Goal: Information Seeking & Learning: Check status

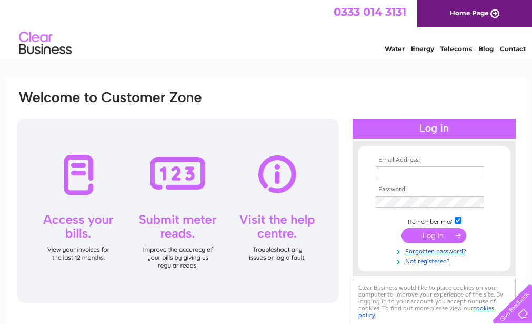
type input "accounts@cjhh.com"
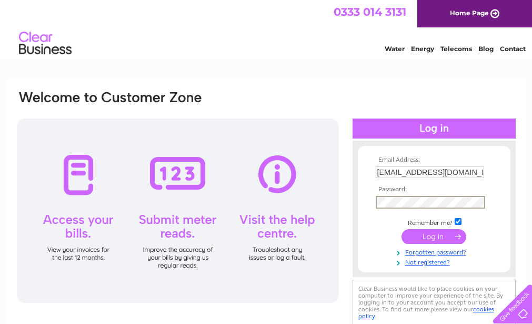
click at [350, 202] on div "Email Address: accounts@cjhh.com Password:" at bounding box center [266, 208] width 501 height 238
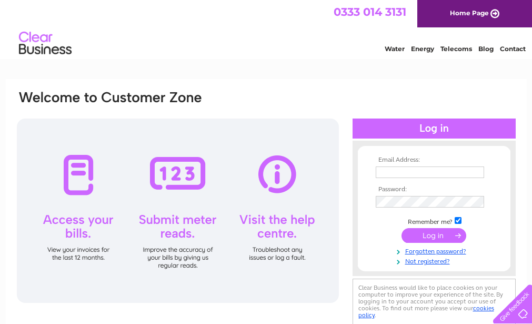
type input "accounts@cjhh.com"
click at [74, 180] on div at bounding box center [178, 210] width 322 height 184
click at [443, 235] on input "submit" at bounding box center [433, 235] width 65 height 15
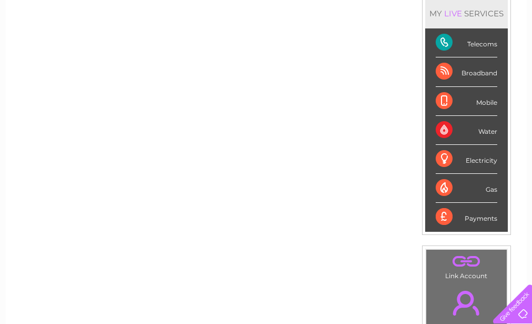
scroll to position [158, 0]
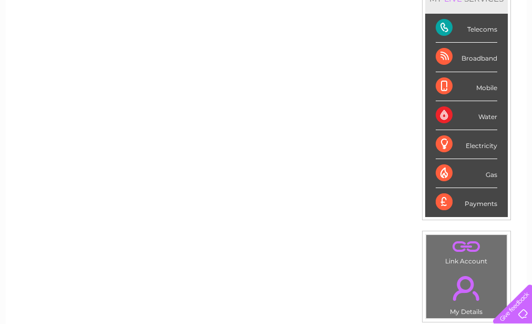
click at [440, 26] on div "Telecoms" at bounding box center [467, 28] width 62 height 29
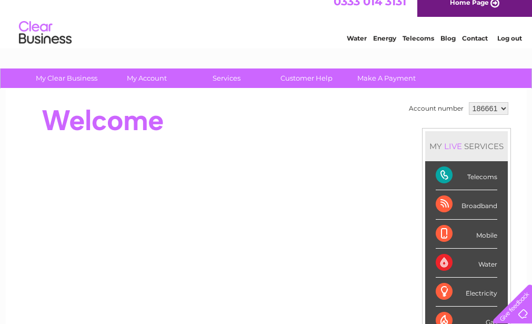
scroll to position [0, 0]
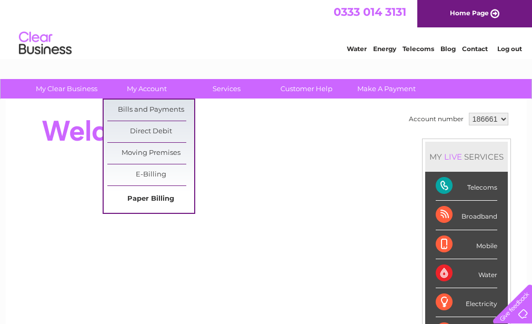
click at [144, 201] on link "Paper Billing" at bounding box center [150, 198] width 87 height 21
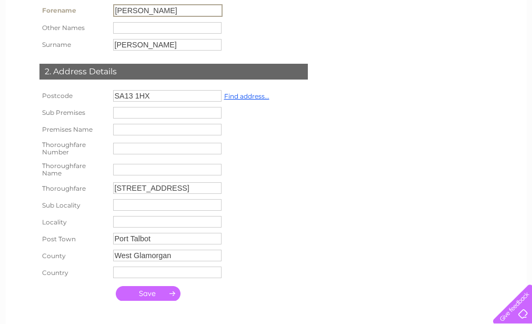
scroll to position [204, 0]
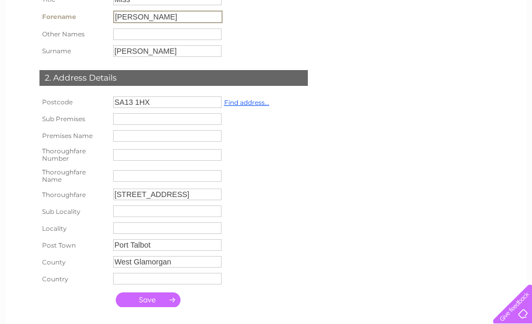
drag, startPoint x: 139, startPoint y: 8, endPoint x: 91, endPoint y: 12, distance: 48.0
click at [91, 12] on tr "Forename Taylor" at bounding box center [131, 17] width 188 height 18
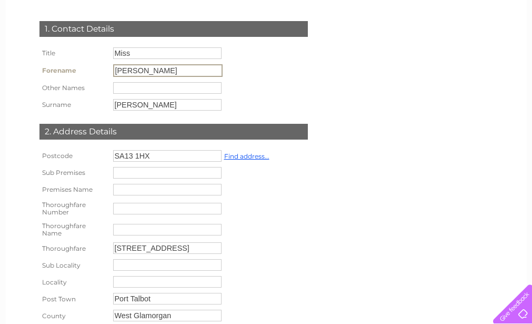
scroll to position [46, 0]
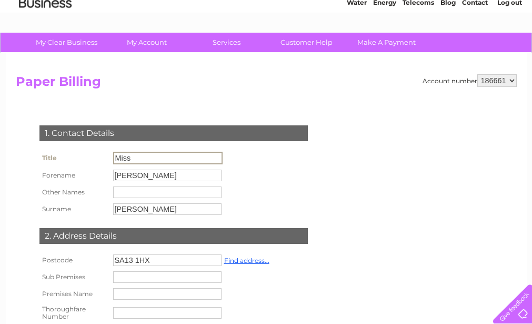
drag, startPoint x: 143, startPoint y: 156, endPoint x: 39, endPoint y: 154, distance: 103.6
click at [41, 154] on tr "Title Miss" at bounding box center [131, 158] width 188 height 18
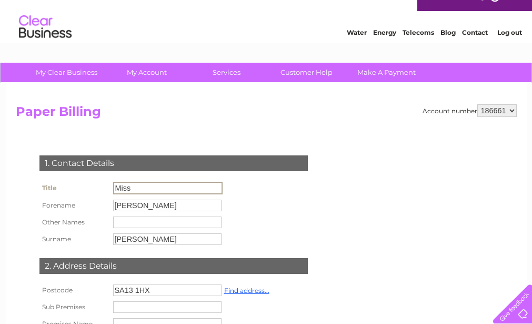
scroll to position [0, 0]
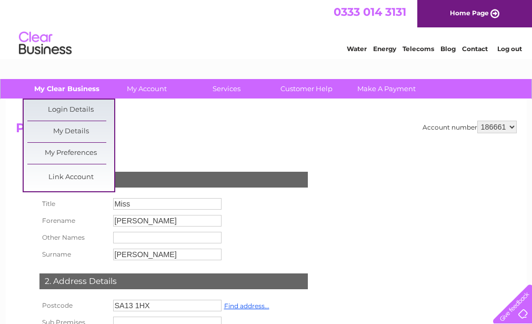
click at [58, 86] on link "My Clear Business" at bounding box center [66, 88] width 87 height 19
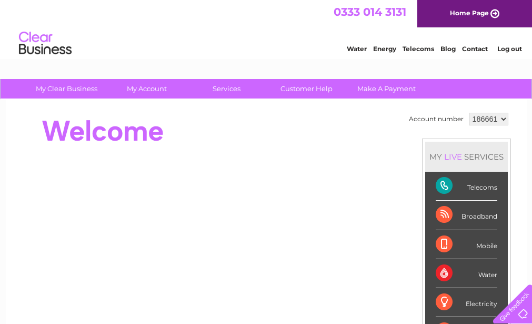
click at [439, 214] on div "Broadband" at bounding box center [467, 214] width 62 height 29
click at [444, 185] on div "Telecoms" at bounding box center [467, 185] width 62 height 29
drag, startPoint x: 444, startPoint y: 185, endPoint x: 395, endPoint y: 123, distance: 79.4
click at [395, 123] on div at bounding box center [207, 131] width 383 height 42
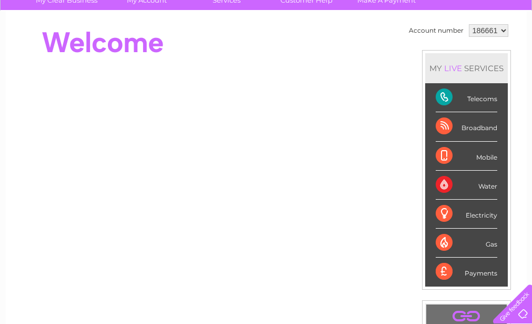
scroll to position [105, 0]
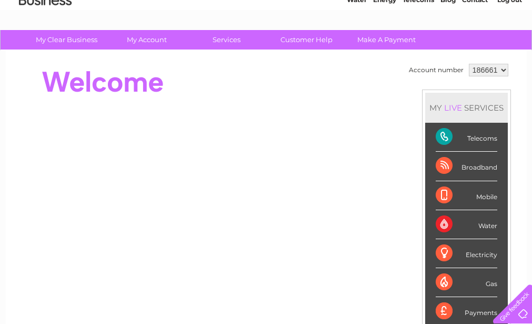
scroll to position [105, 0]
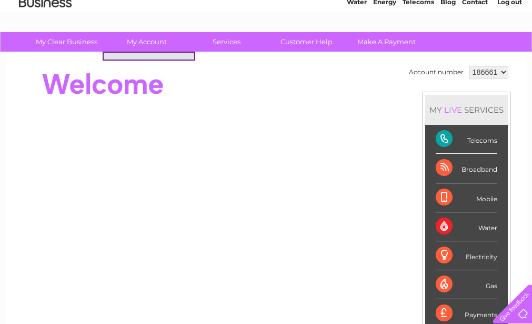
scroll to position [105, 0]
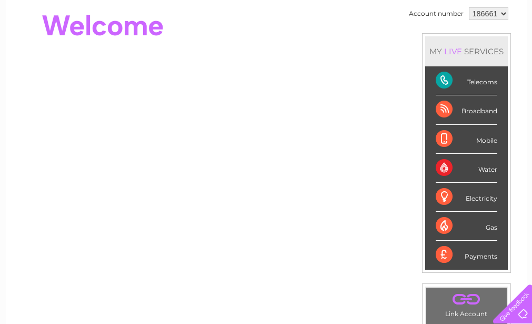
click at [444, 80] on div "Telecoms" at bounding box center [467, 80] width 62 height 29
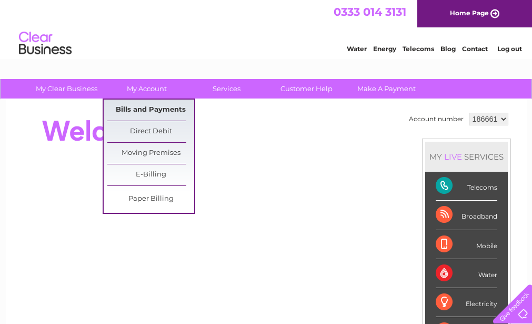
click at [136, 109] on link "Bills and Payments" at bounding box center [150, 109] width 87 height 21
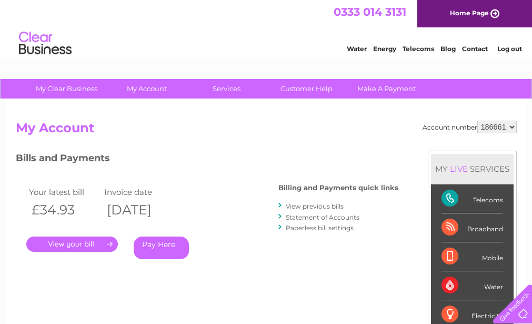
click at [76, 243] on link "." at bounding box center [72, 243] width 92 height 15
